Goal: Task Accomplishment & Management: Use online tool/utility

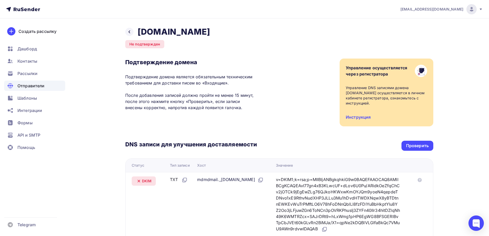
click at [47, 31] on div "Создать рассылку" at bounding box center [37, 31] width 38 height 6
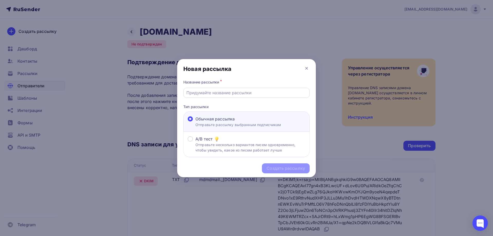
click at [224, 91] on input "text" at bounding box center [246, 93] width 120 height 6
click at [198, 94] on input "Sept, 7" at bounding box center [246, 93] width 120 height 6
type input "[DATE]"
click at [280, 166] on div "Создать рассылку" at bounding box center [286, 168] width 39 height 6
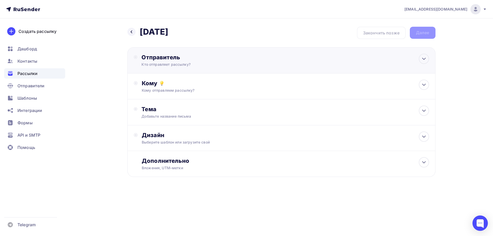
click at [242, 64] on div "Кто отправляет рассылку?" at bounding box center [191, 64] width 100 height 5
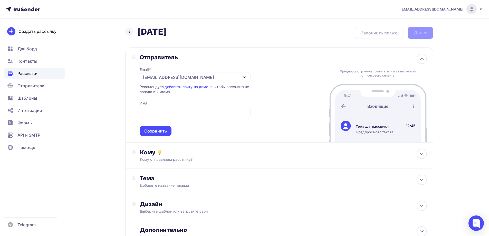
click at [289, 91] on div "Отправитель Email * [EMAIL_ADDRESS][DOMAIN_NAME] [EMAIL_ADDRESS][DOMAIN_NAME] Д…" at bounding box center [279, 94] width 308 height 95
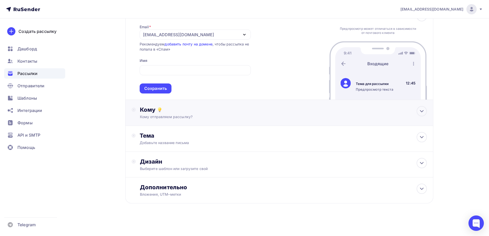
scroll to position [43, 0]
click at [165, 87] on div "Сохранить" at bounding box center [155, 88] width 23 height 6
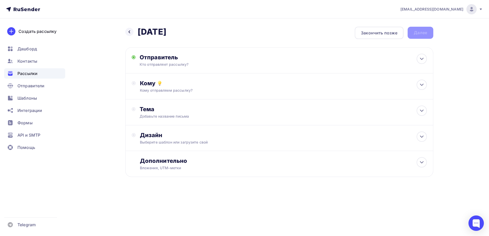
scroll to position [0, 0]
click at [363, 77] on div "Кому Кому отправляем рассылку? Списки получателей Выберите список Все списки id…" at bounding box center [281, 86] width 308 height 26
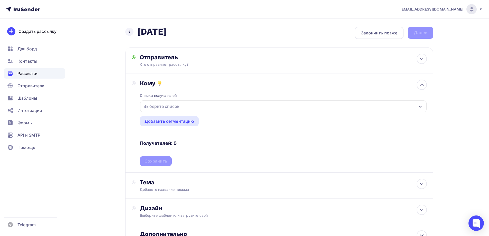
click at [183, 107] on div "Выберите список" at bounding box center [283, 106] width 287 height 12
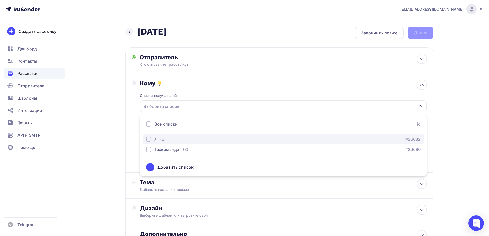
click at [175, 138] on div "я (2) #26682" at bounding box center [283, 139] width 275 height 6
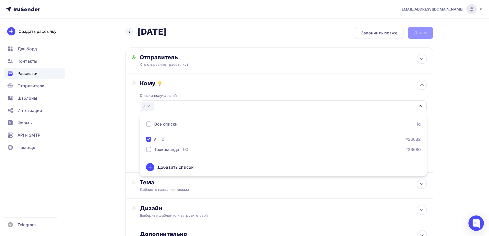
click at [447, 100] on div "Назад [DATE] [DATE] Закончить позже Далее Отправитель Кто отправляет рассылку? …" at bounding box center [244, 150] width 421 height 265
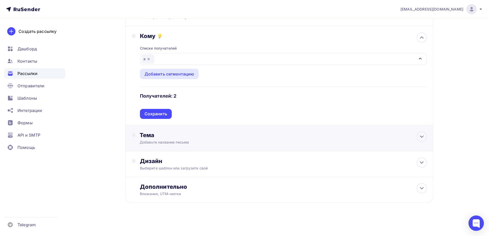
click at [263, 126] on div "Тема Добавьте название письма Тема * Рекомендуем использовать не более 150 симв…" at bounding box center [279, 138] width 308 height 26
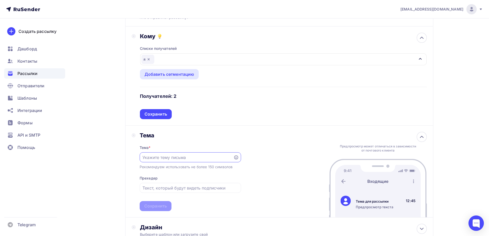
click at [216, 158] on input "text" at bounding box center [187, 157] width 88 height 6
click at [220, 157] on input "text" at bounding box center [187, 157] width 88 height 6
type input "[DATE]"
click at [263, 186] on div "Тема Тема * [DATE] Рекомендуем использовать не более 150 символов Прехедер Сохр…" at bounding box center [279, 172] width 308 height 92
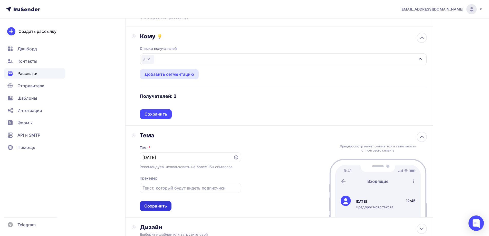
click at [156, 205] on div "Сохранить" at bounding box center [155, 206] width 23 height 6
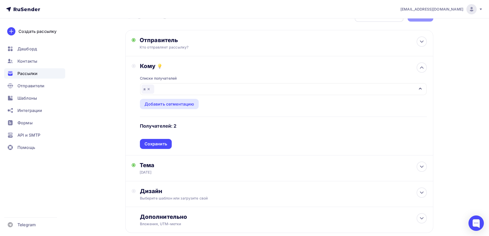
scroll to position [47, 0]
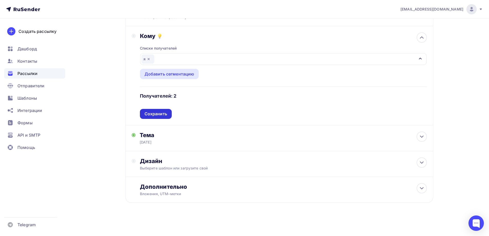
click at [162, 111] on div "Сохранить" at bounding box center [156, 114] width 23 height 6
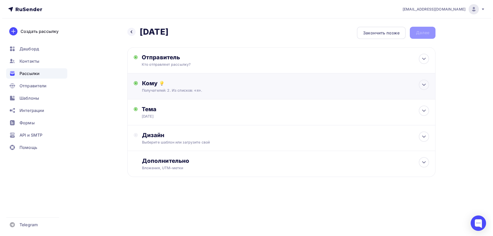
scroll to position [0, 0]
click at [304, 137] on div "Дизайн" at bounding box center [285, 134] width 287 height 7
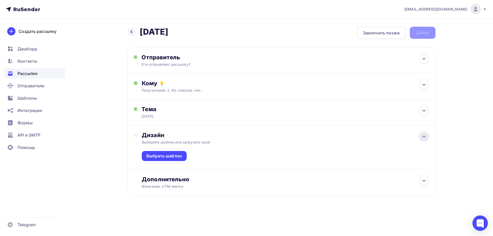
click at [421, 136] on icon at bounding box center [424, 137] width 6 height 6
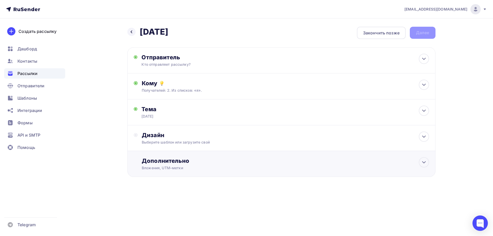
click at [382, 160] on div "Дополнительно" at bounding box center [285, 160] width 287 height 7
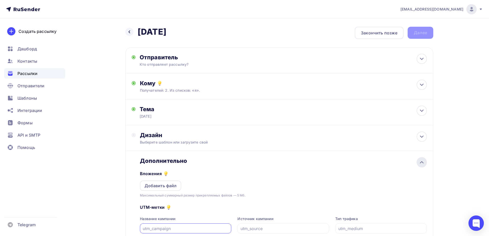
click at [422, 164] on icon at bounding box center [422, 162] width 6 height 6
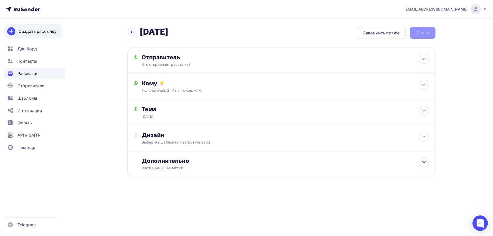
click at [31, 30] on div "Создать рассылку" at bounding box center [37, 31] width 38 height 6
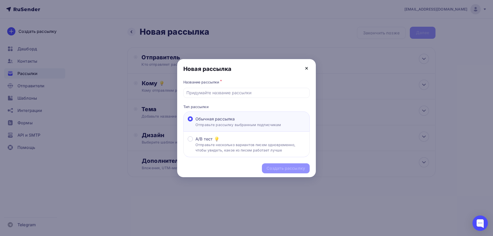
click at [307, 70] on icon at bounding box center [306, 68] width 6 height 6
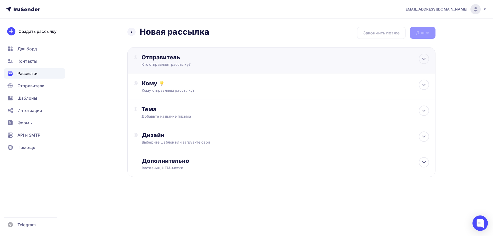
click at [247, 55] on div "Отправитель" at bounding box center [196, 57] width 111 height 7
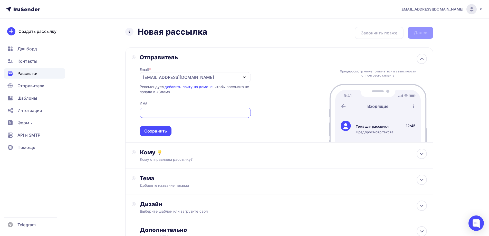
click at [223, 76] on div "[EMAIL_ADDRESS][DOMAIN_NAME]" at bounding box center [195, 77] width 111 height 10
click at [218, 91] on div "[EMAIL_ADDRESS][DOMAIN_NAME]" at bounding box center [195, 92] width 99 height 6
click at [186, 115] on input "text" at bounding box center [195, 113] width 105 height 6
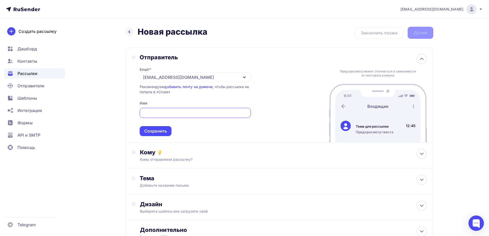
click at [186, 115] on input "text" at bounding box center [195, 113] width 105 height 6
type input "[PERSON_NAME]"
click at [150, 131] on div "Сохранить" at bounding box center [155, 131] width 23 height 6
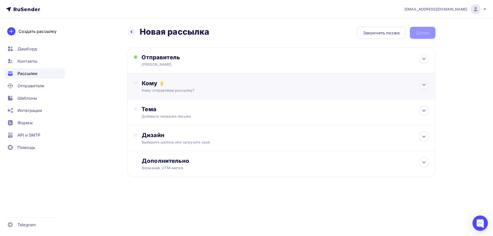
click at [248, 87] on div "Кому Кому отправляем рассылку? Списки получателей Выберите список Все списки id…" at bounding box center [285, 86] width 287 height 13
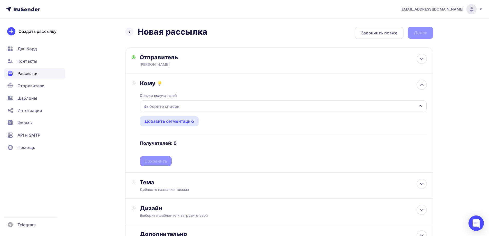
click at [241, 109] on div "Выберите список" at bounding box center [283, 106] width 287 height 12
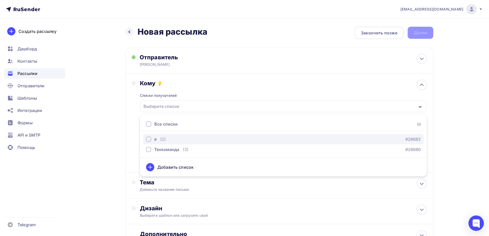
click at [212, 136] on div "я (2) #26682" at bounding box center [283, 139] width 275 height 6
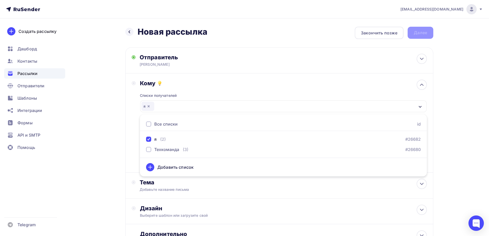
click at [470, 157] on div "[EMAIL_ADDRESS][DOMAIN_NAME] Аккаунт Тарифы Выйти Создать рассылку [GEOGRAPHIC_…" at bounding box center [244, 141] width 489 height 283
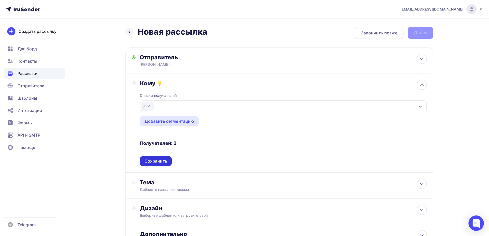
click at [162, 158] on div "Сохранить" at bounding box center [156, 161] width 23 height 6
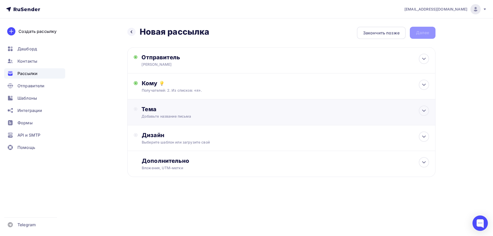
click at [159, 111] on div "Тема" at bounding box center [191, 109] width 101 height 7
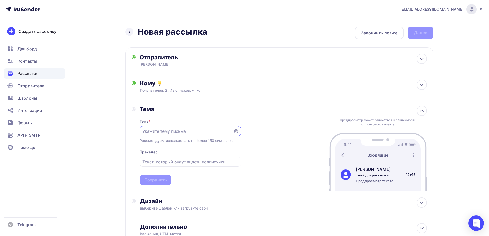
click at [161, 133] on input "text" at bounding box center [187, 131] width 88 height 6
type input "Sept, 7"
click at [145, 179] on div "Сохранить" at bounding box center [155, 180] width 23 height 6
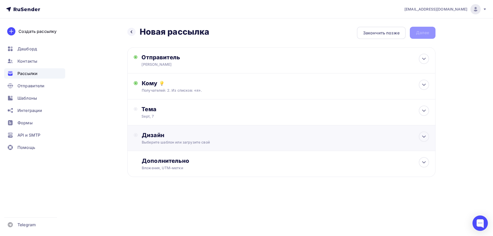
click at [155, 137] on div "Дизайн" at bounding box center [285, 134] width 287 height 7
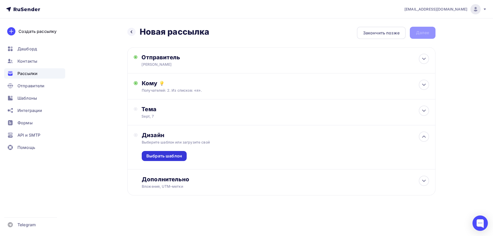
click at [156, 158] on div "Выбрать шаблон" at bounding box center [164, 156] width 36 height 6
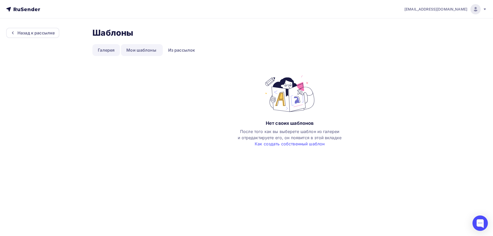
click at [111, 49] on link "Галерея" at bounding box center [105, 50] width 27 height 12
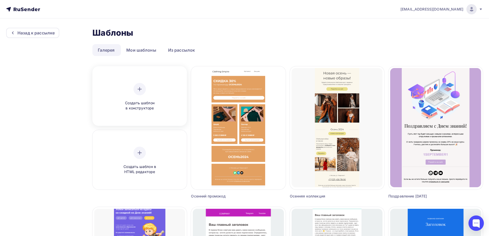
click at [121, 98] on div "Создать шаблон в конструкторе" at bounding box center [139, 97] width 49 height 28
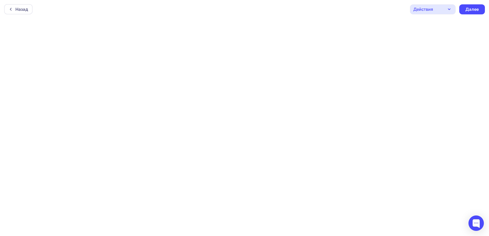
scroll to position [1, 0]
click at [471, 7] on div "Далее" at bounding box center [472, 8] width 13 height 6
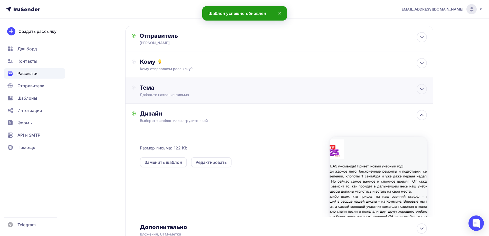
scroll to position [62, 0]
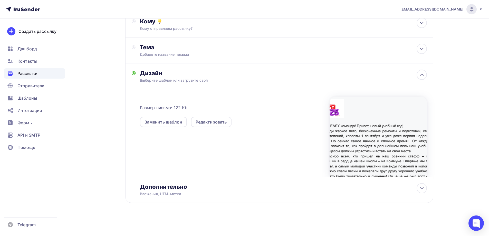
click at [395, 148] on div at bounding box center [378, 137] width 97 height 80
click at [426, 189] on div at bounding box center [422, 188] width 10 height 10
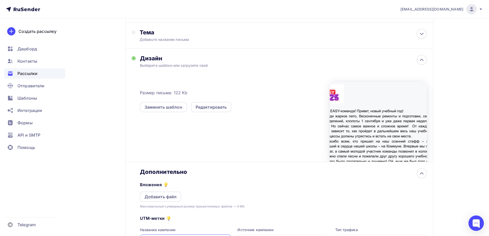
scroll to position [66, 0]
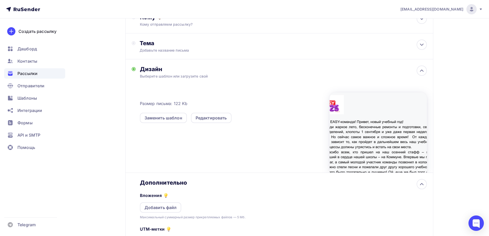
click at [379, 99] on div at bounding box center [378, 132] width 97 height 80
click at [214, 119] on div "Редактировать" at bounding box center [211, 118] width 31 height 6
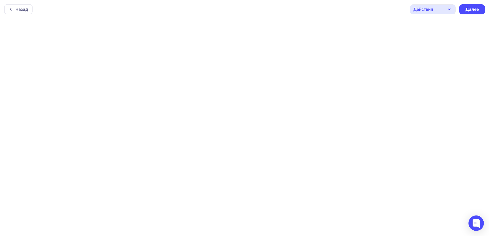
scroll to position [1, 0]
